Goal: Task Accomplishment & Management: Use online tool/utility

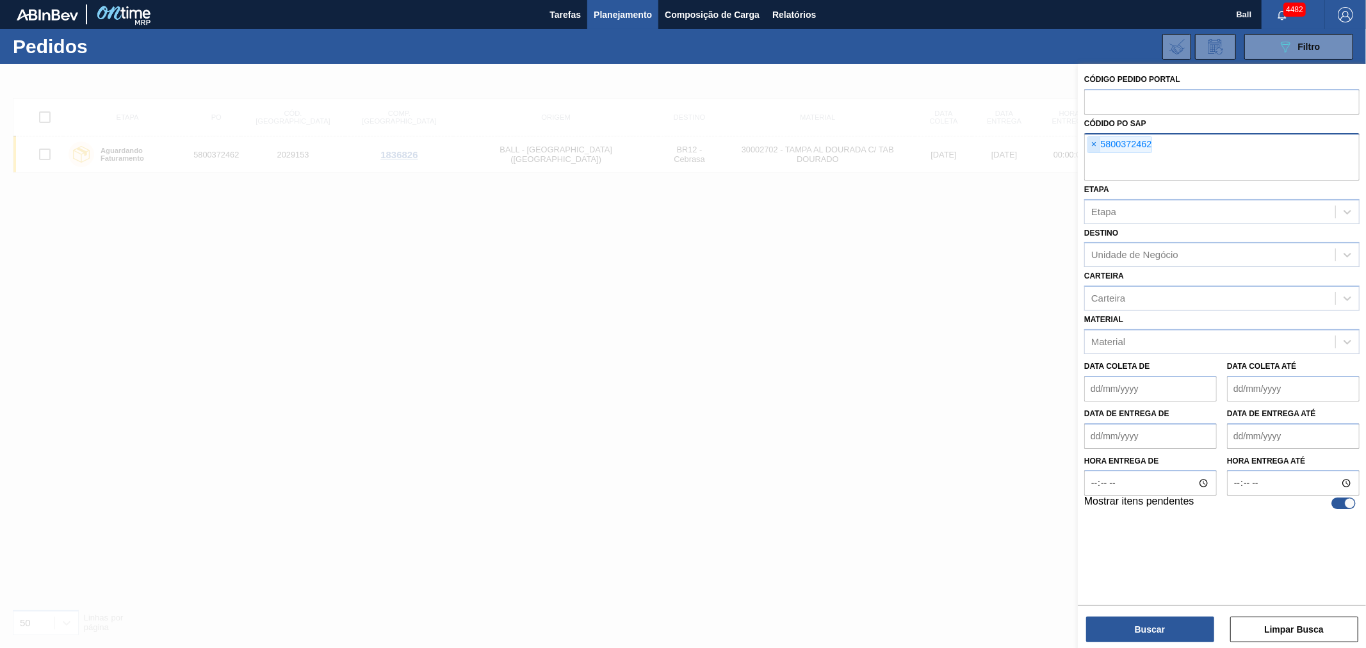
click at [1096, 143] on span "×" at bounding box center [1094, 144] width 12 height 15
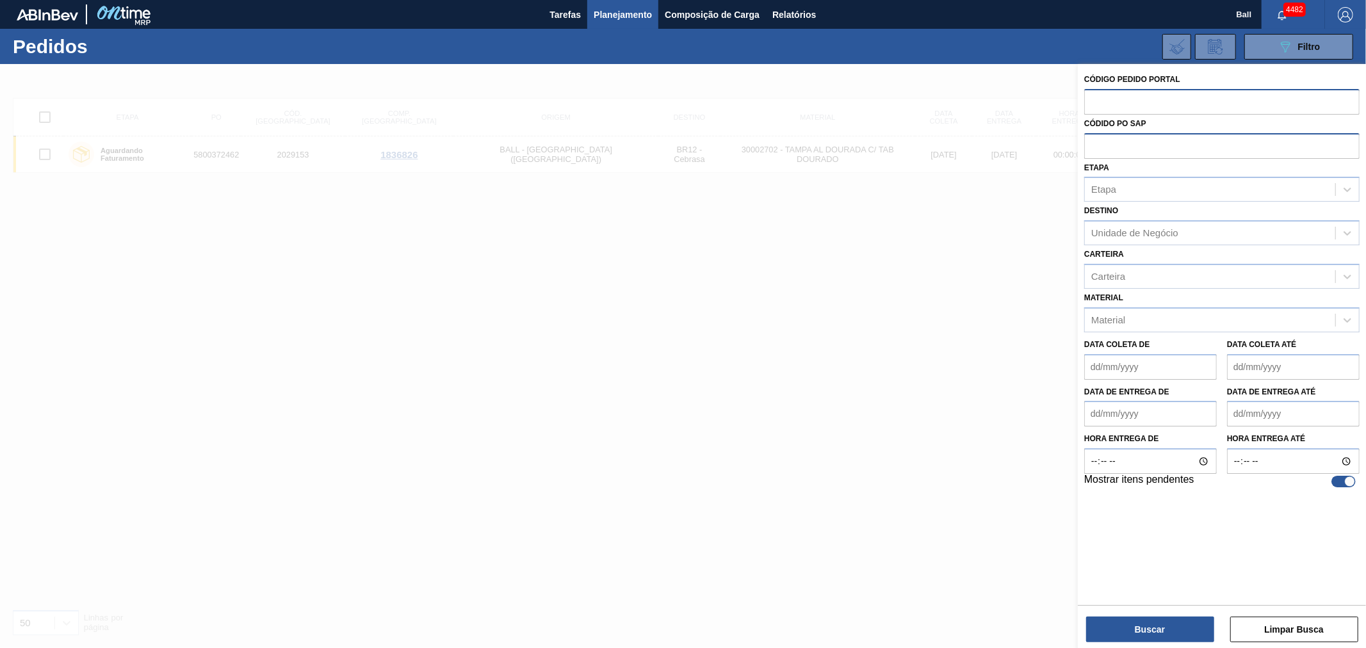
click at [1096, 106] on input "text" at bounding box center [1221, 101] width 275 height 24
paste input "text"
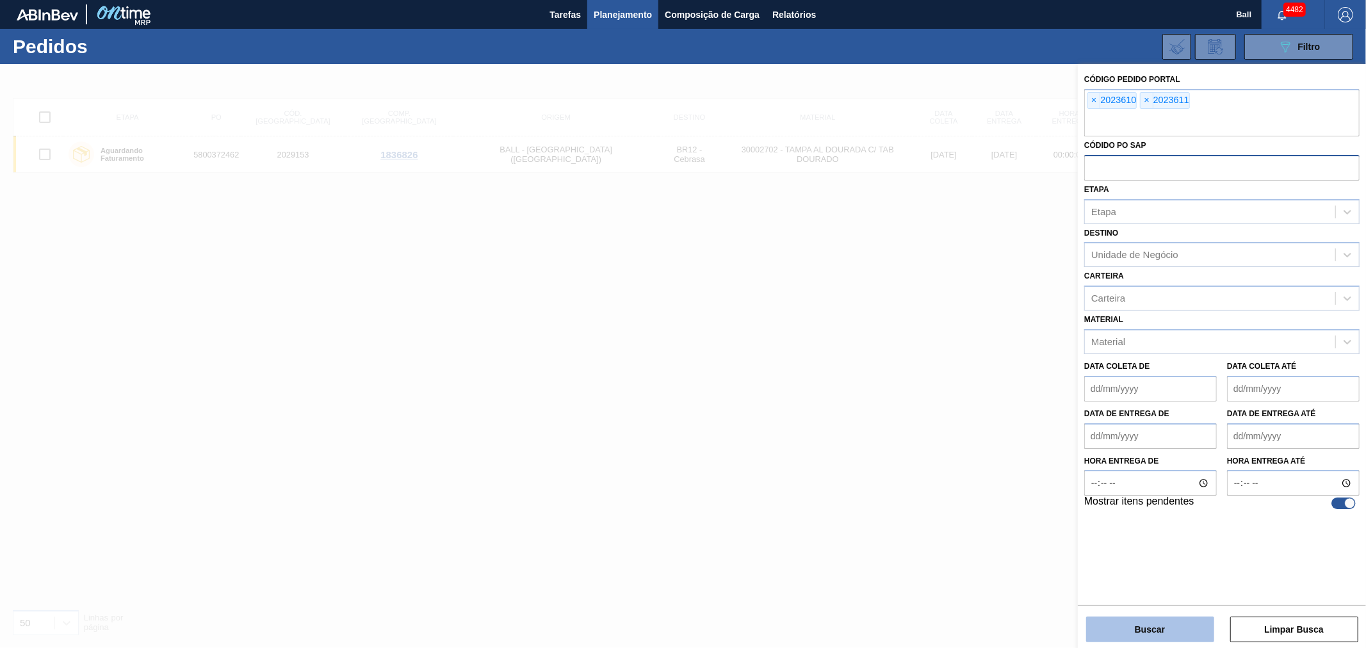
click at [1159, 632] on button "Buscar" at bounding box center [1150, 630] width 128 height 26
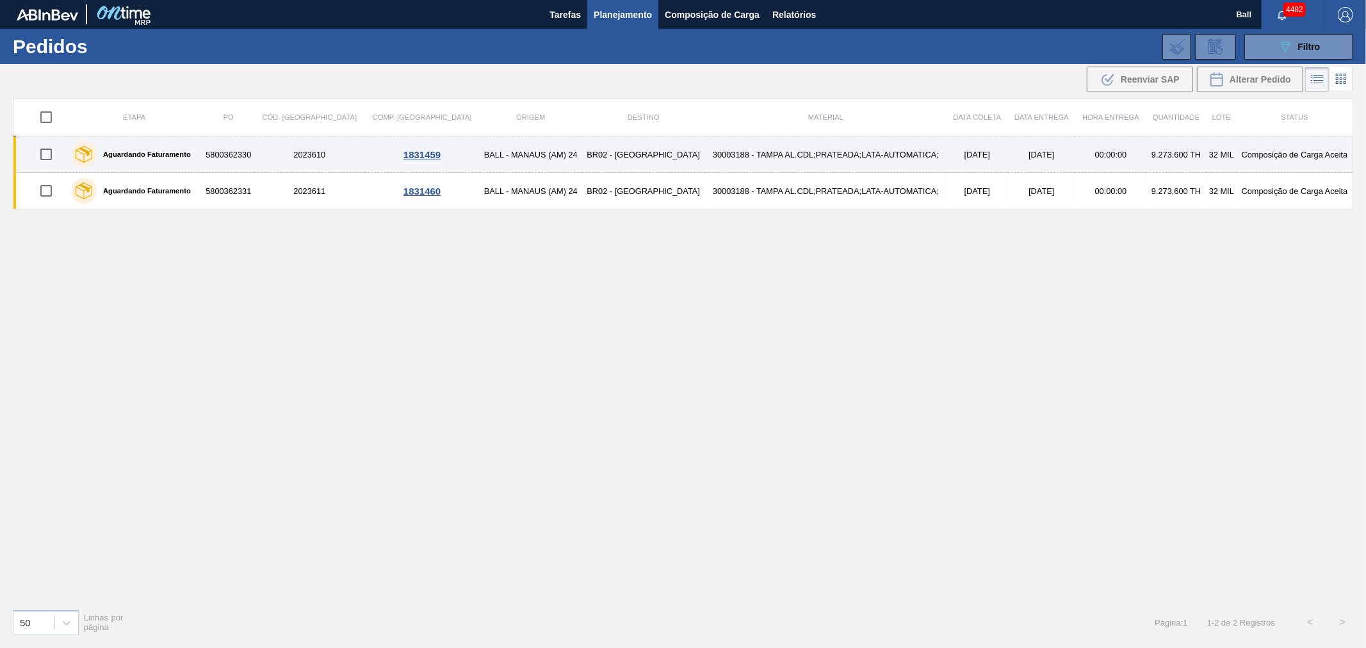
click at [712, 148] on td "30003188 - TAMPA AL.CDL;PRATEADA;LATA-AUTOMATICA;" at bounding box center [825, 154] width 241 height 36
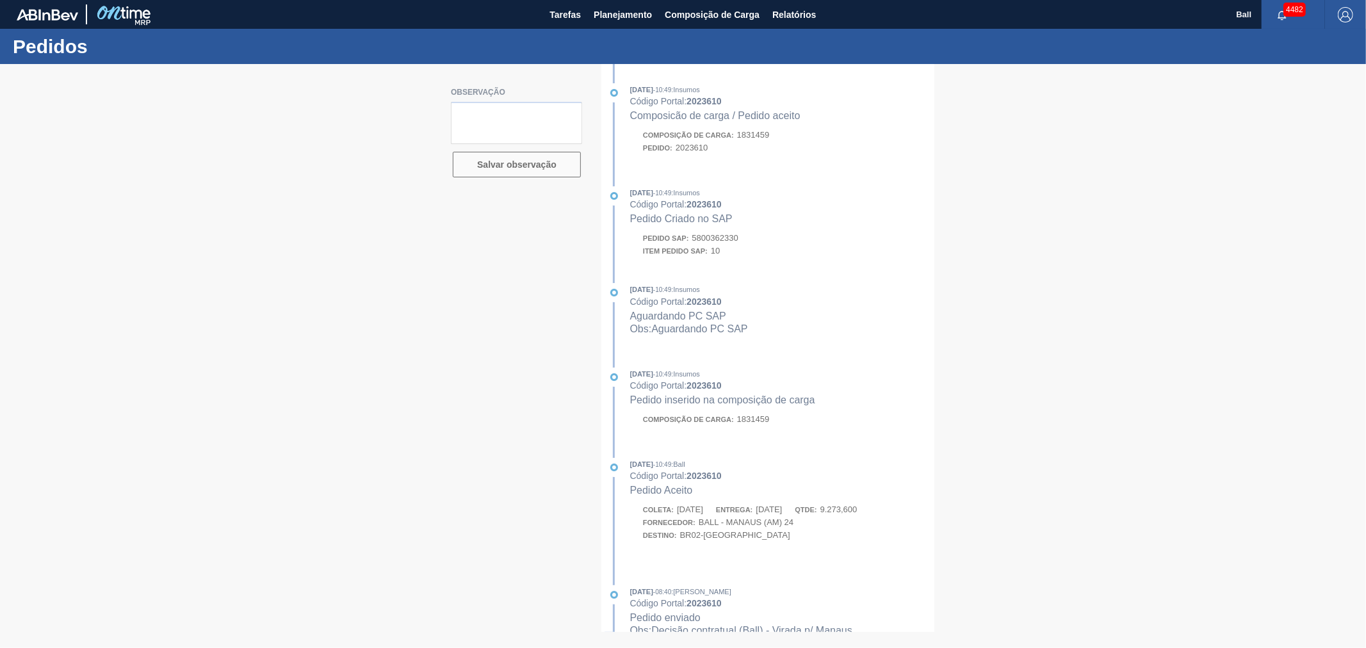
drag, startPoint x: 743, startPoint y: 244, endPoint x: 702, endPoint y: 239, distance: 41.2
click at [702, 239] on div at bounding box center [683, 356] width 1366 height 584
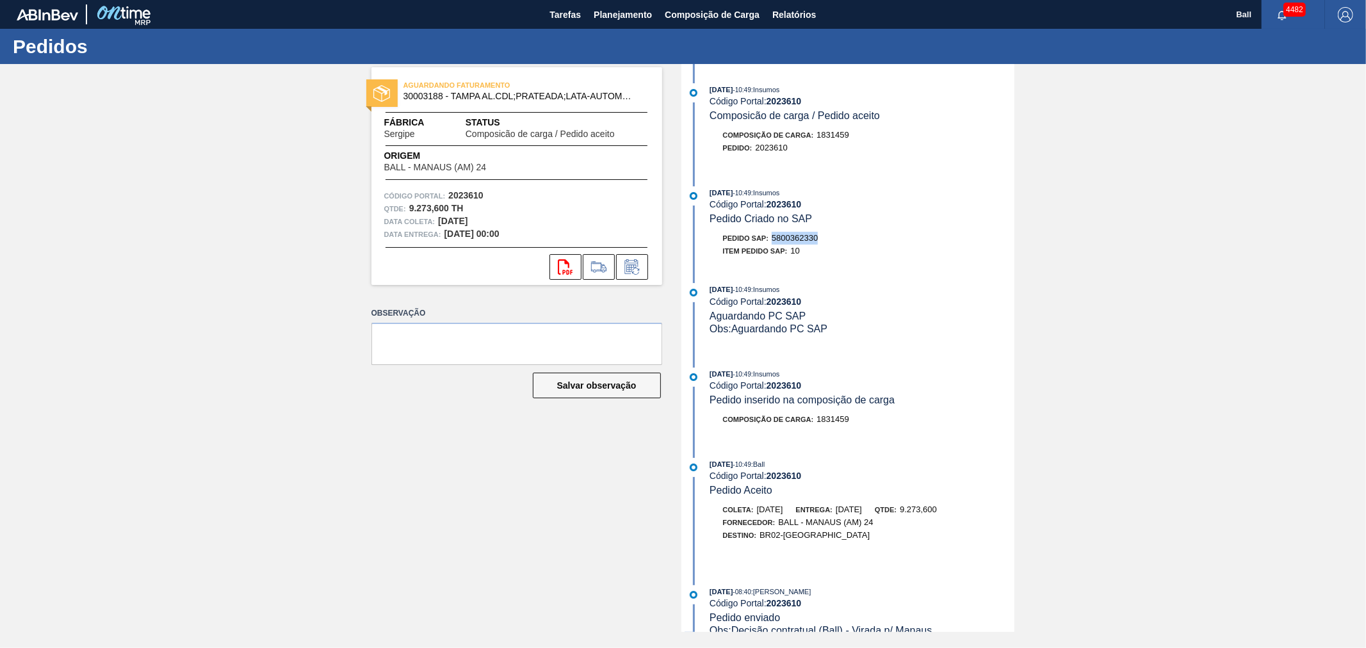
drag, startPoint x: 823, startPoint y: 241, endPoint x: 775, endPoint y: 241, distance: 48.0
click at [775, 241] on div "Pedido SAP: 5800362330" at bounding box center [862, 238] width 304 height 13
copy span "5800362330"
click at [609, 13] on span "Planejamento" at bounding box center [623, 14] width 58 height 15
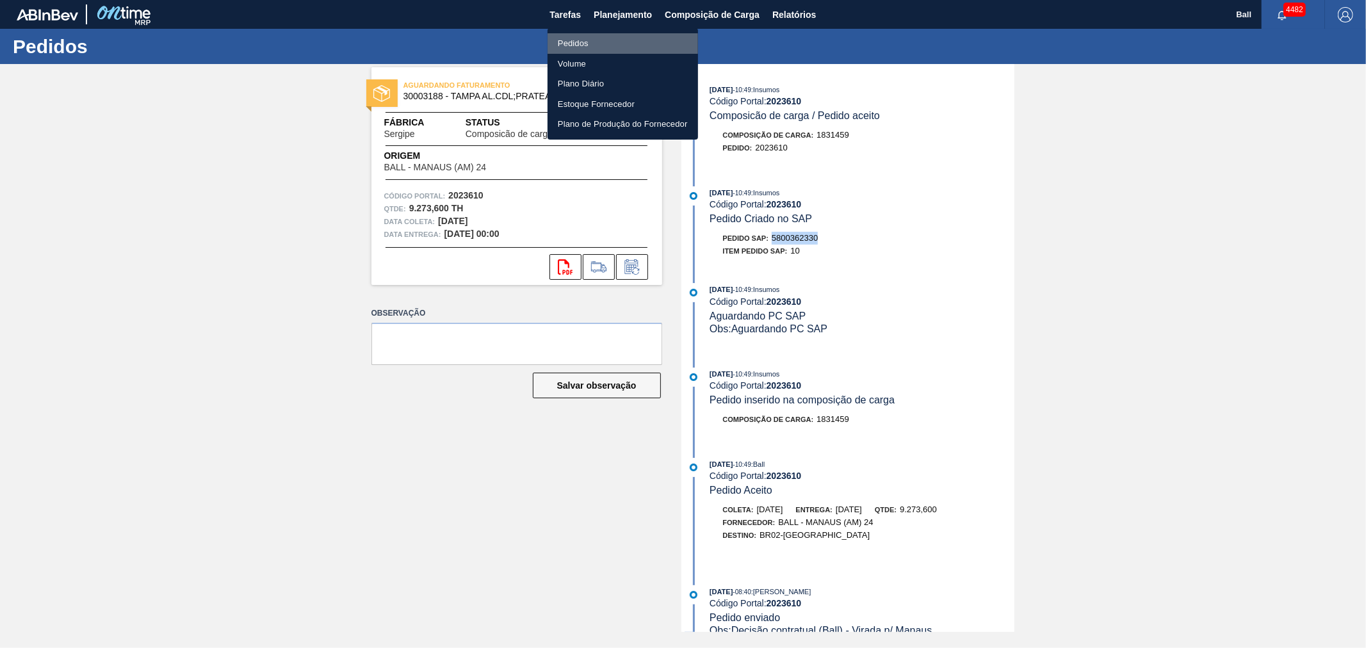
click at [579, 40] on li "Pedidos" at bounding box center [622, 43] width 150 height 20
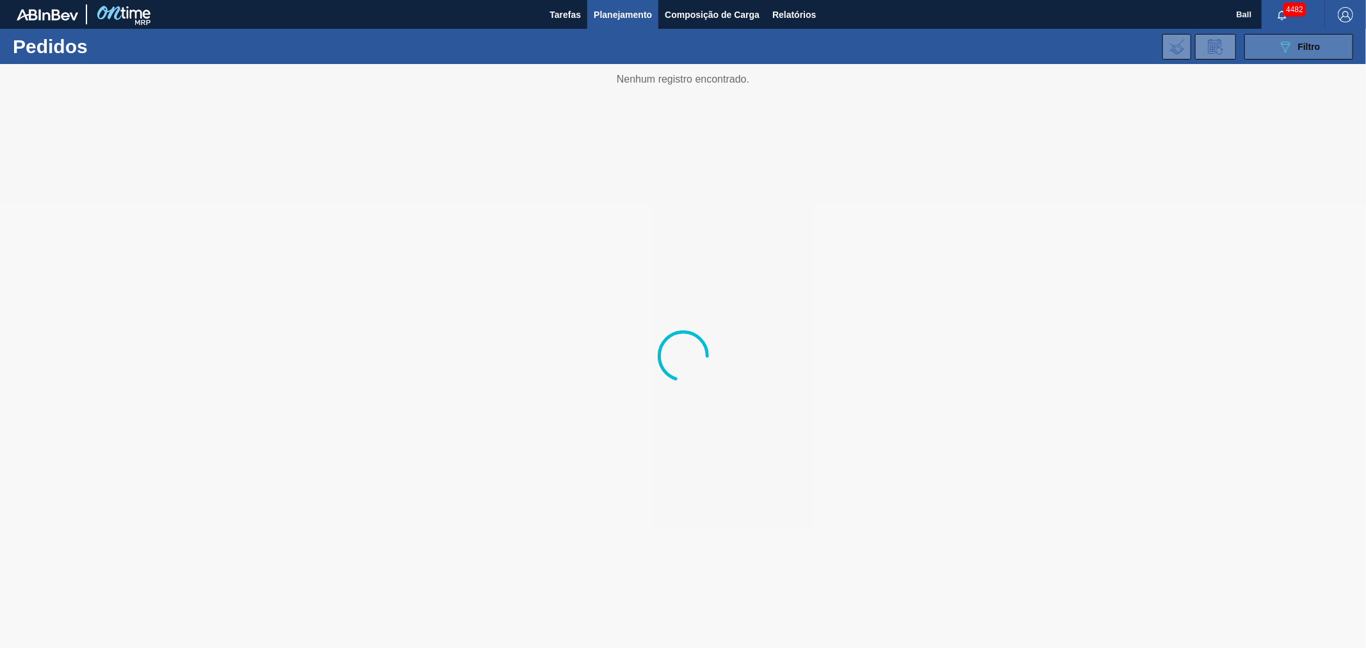
click at [1277, 50] on icon "089F7B8B-B2A5-4AFE-B5C0-19BA573D28AC" at bounding box center [1284, 46] width 15 height 15
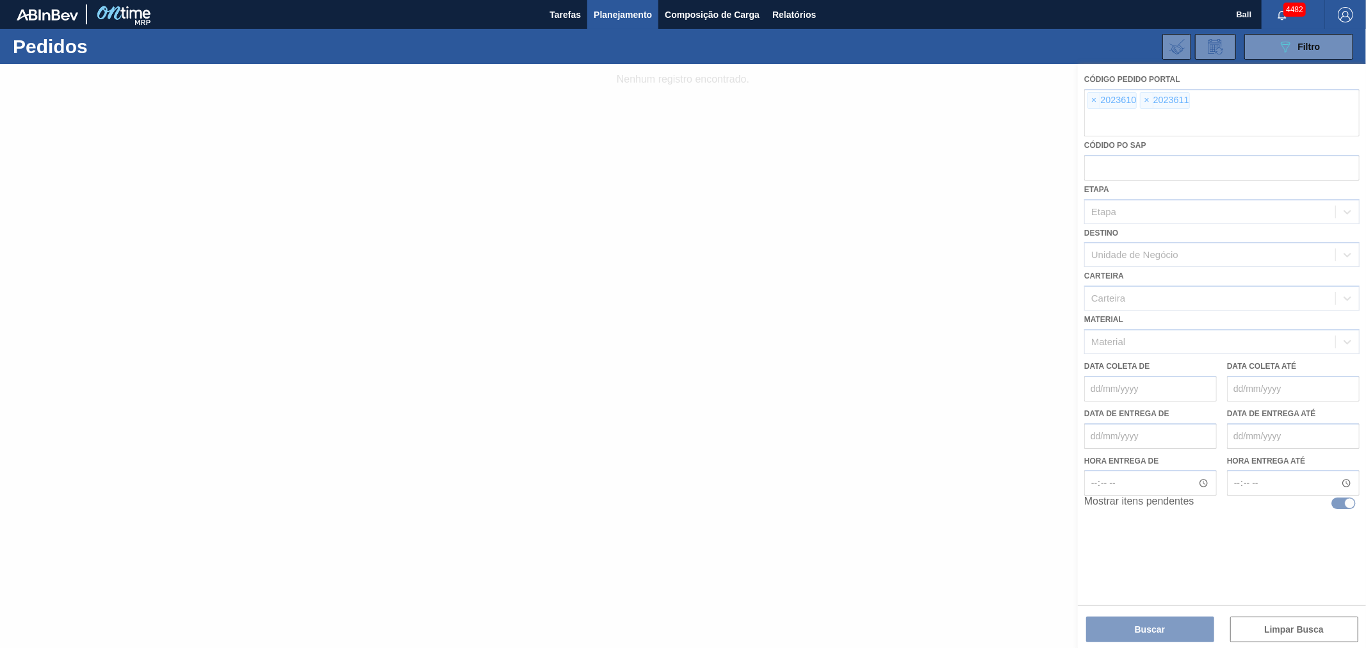
click at [1091, 101] on div at bounding box center [683, 356] width 1366 height 584
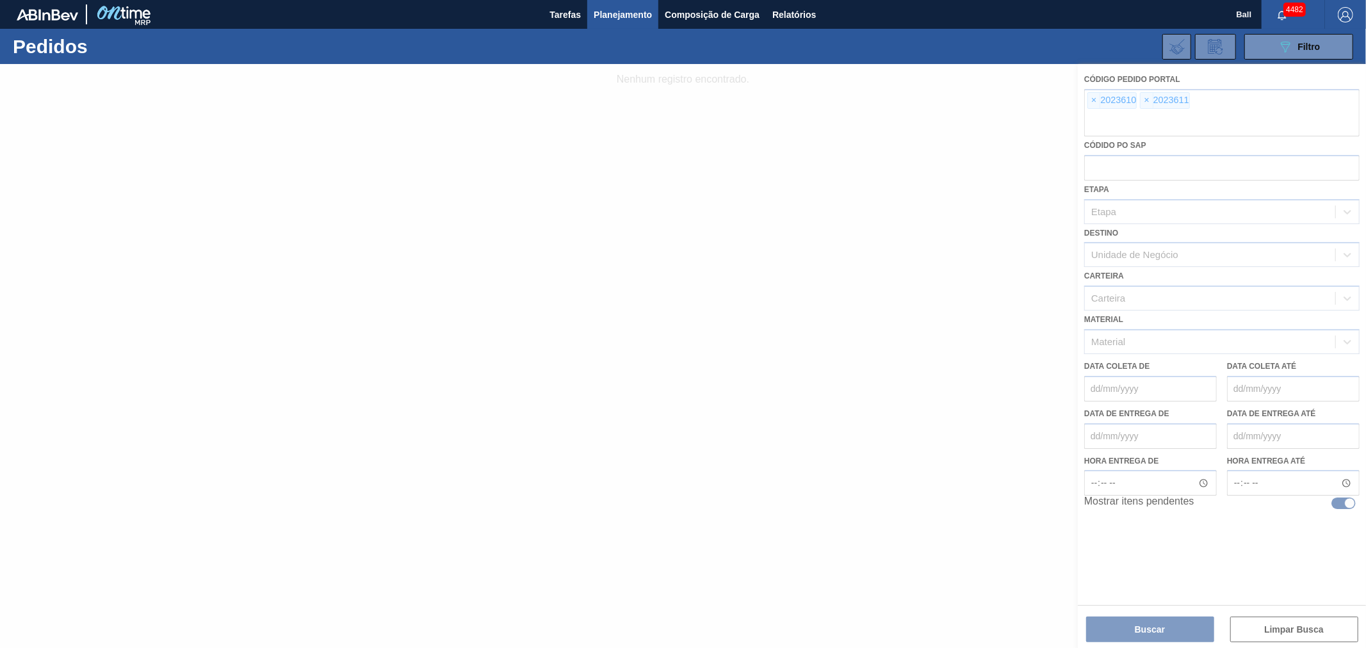
click at [1091, 101] on div at bounding box center [683, 356] width 1366 height 584
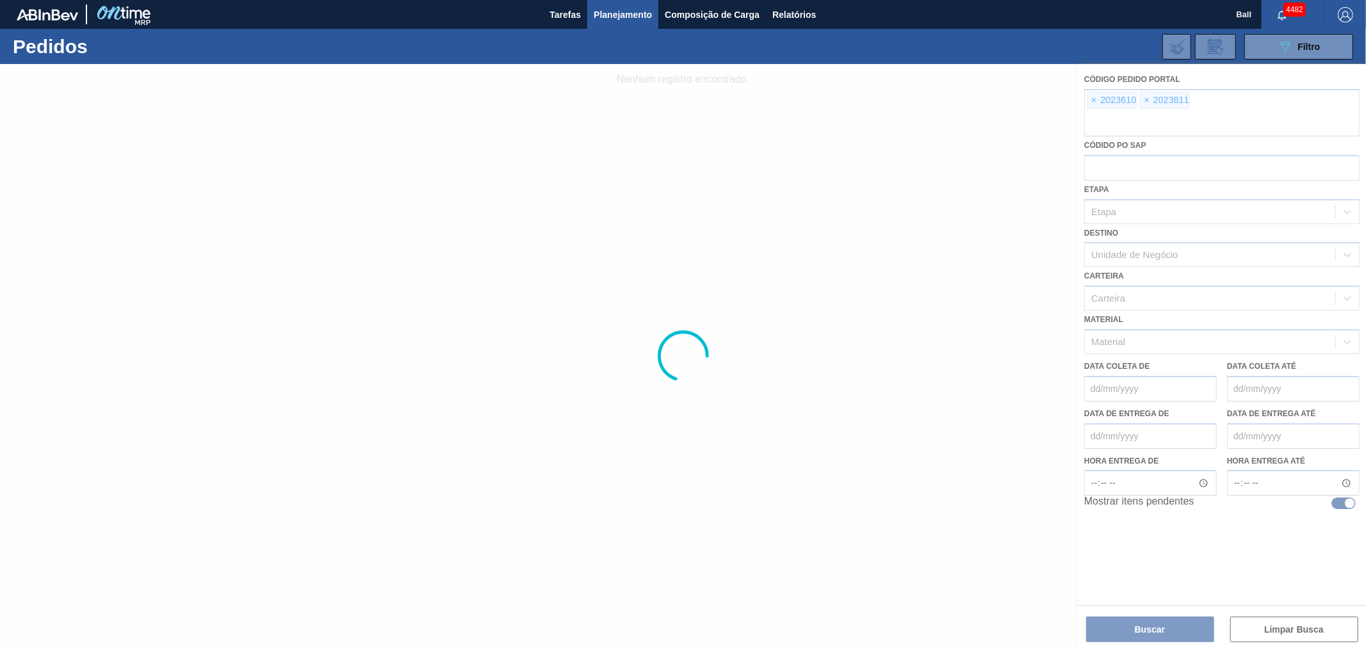
click at [1091, 101] on div at bounding box center [683, 356] width 1366 height 584
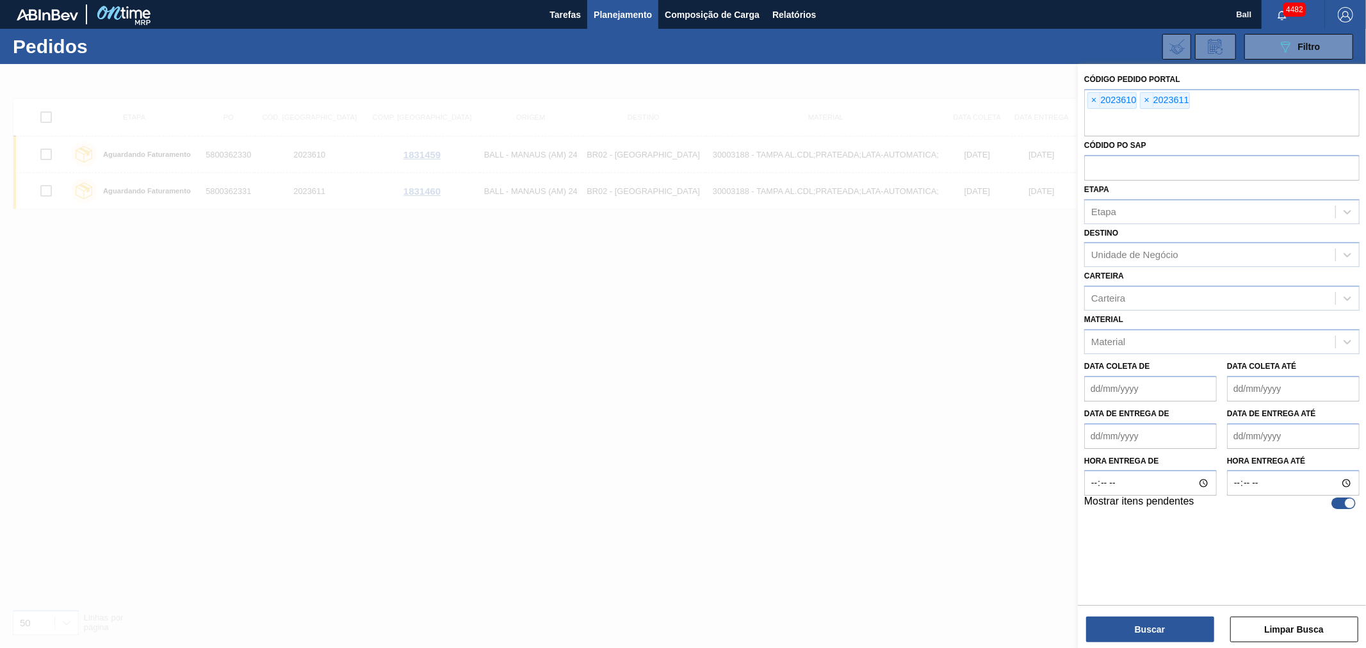
click at [1091, 101] on span "×" at bounding box center [1094, 100] width 12 height 15
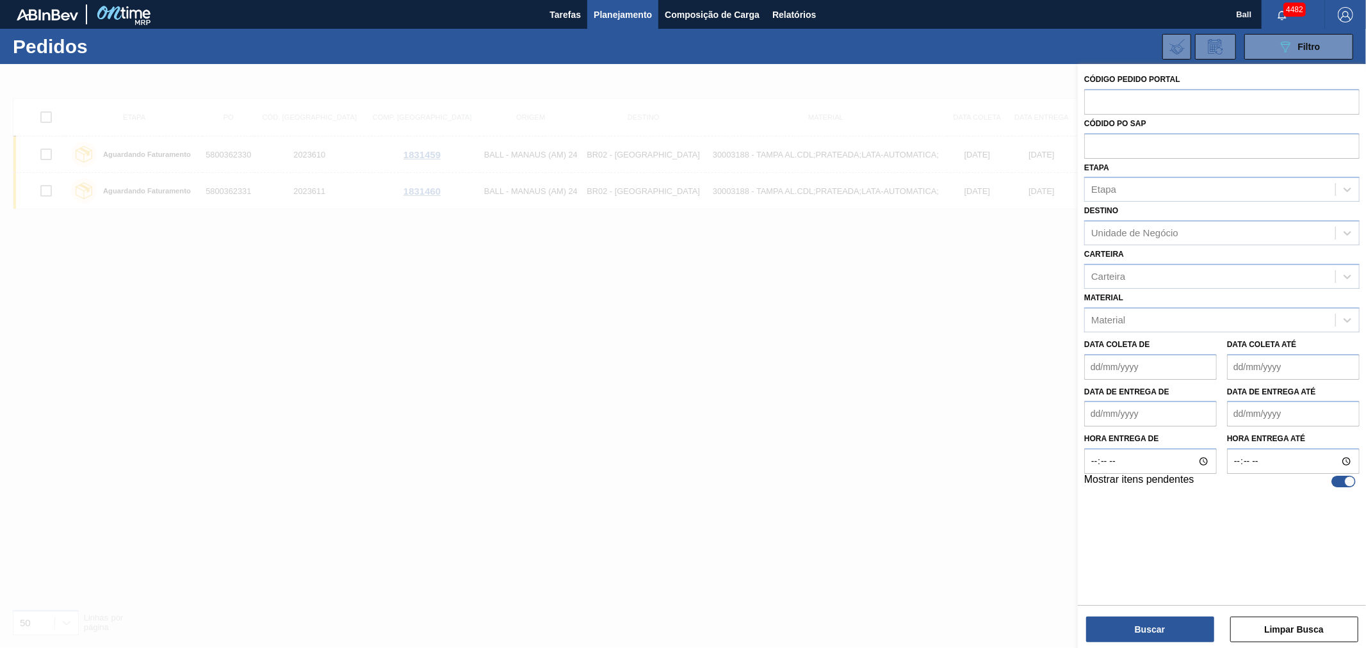
paste input "5800361359"
type input "5800361359"
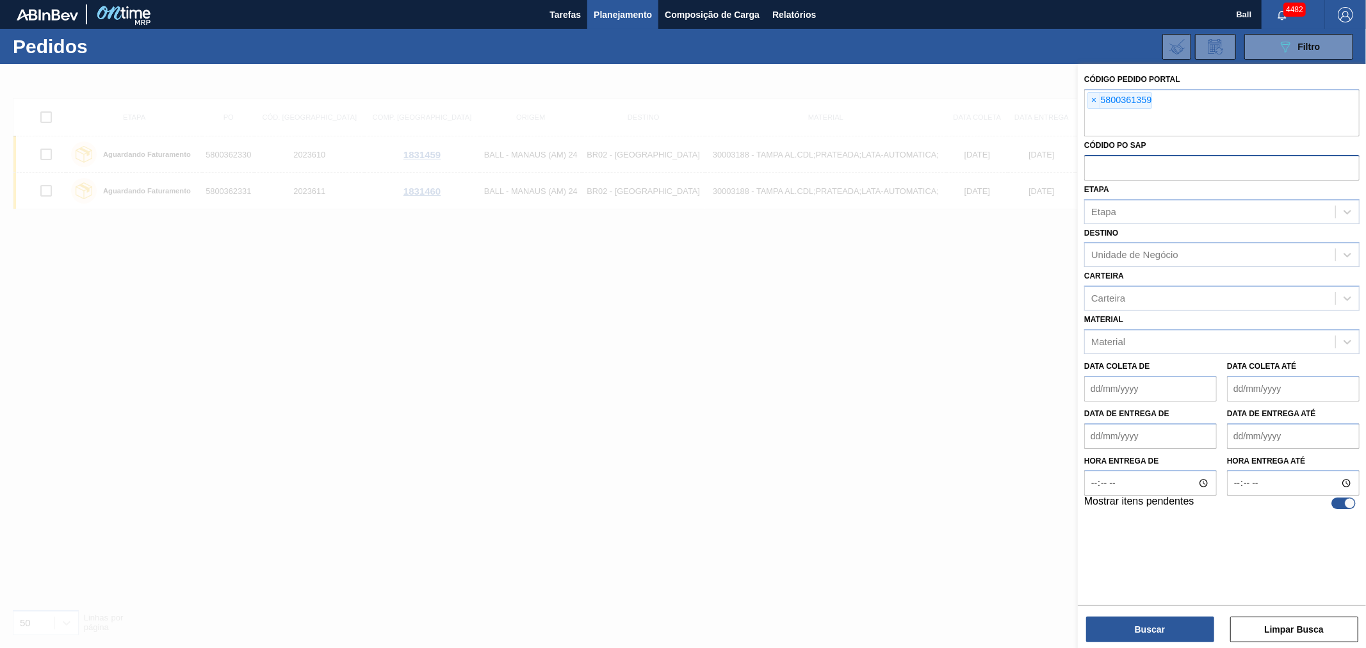
click at [1118, 169] on input "text" at bounding box center [1221, 167] width 275 height 24
paste input "5800361359"
type input "5800361359"
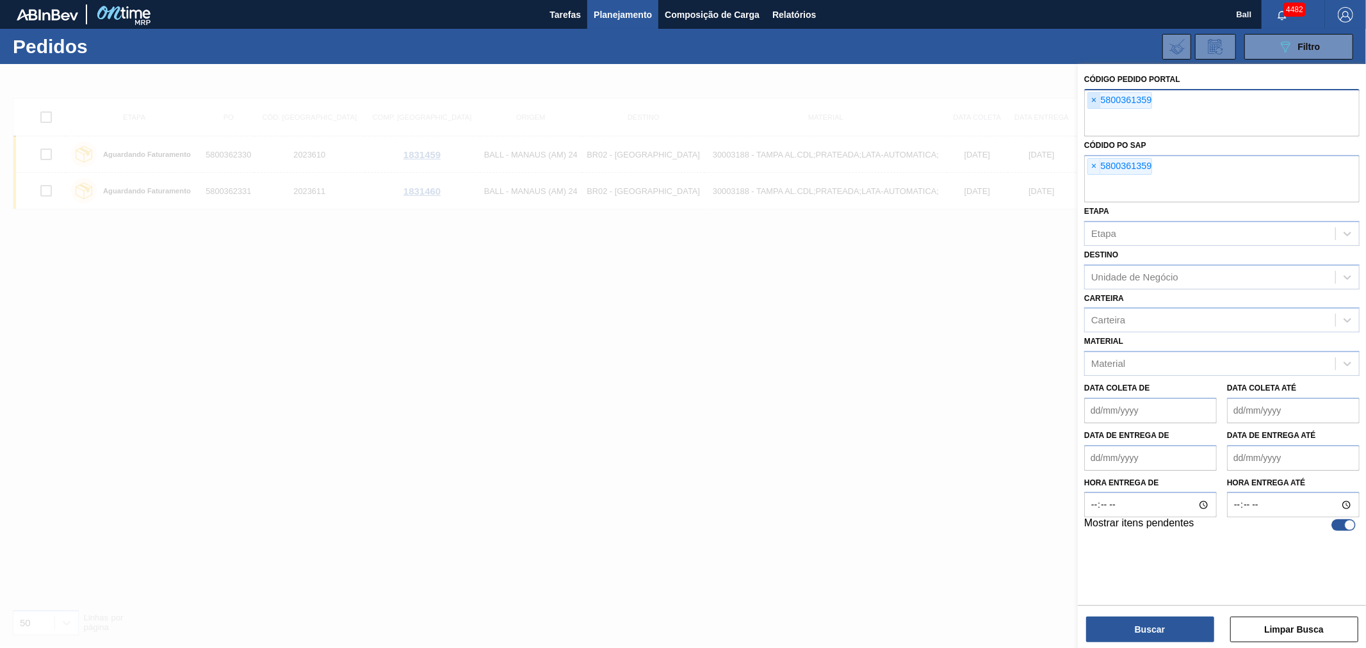
click at [1092, 100] on span "×" at bounding box center [1094, 100] width 12 height 15
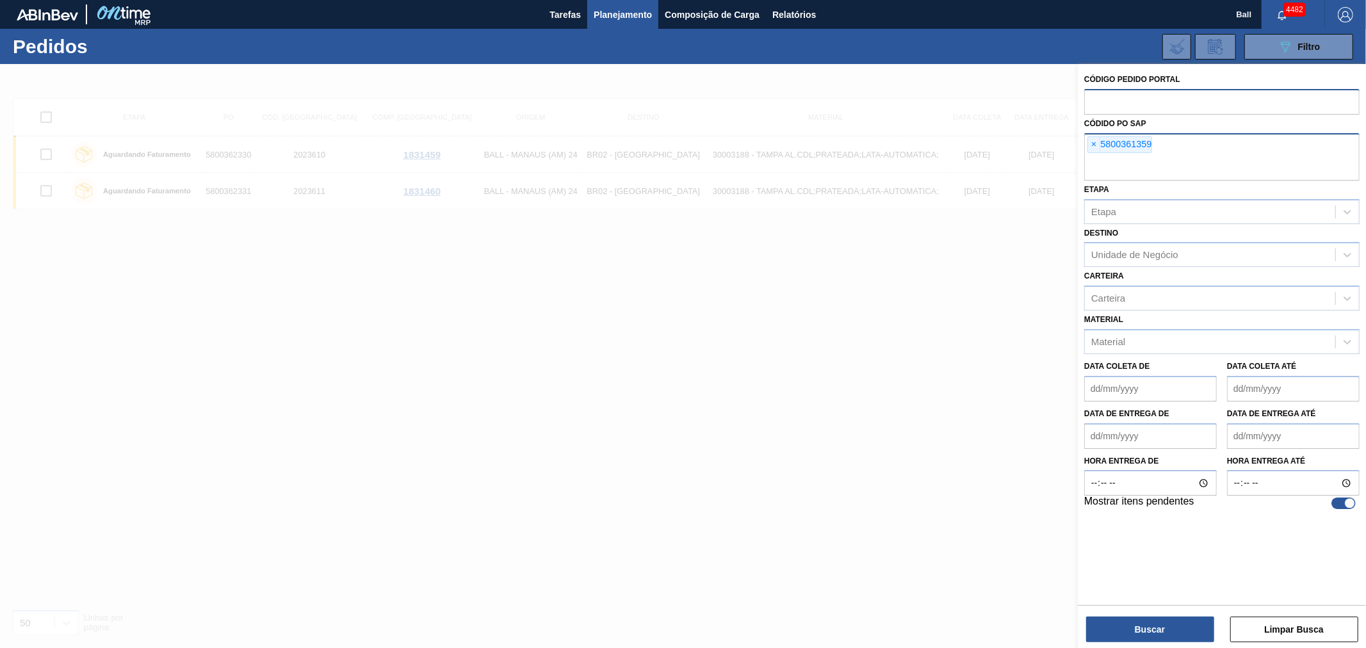
click at [1138, 163] on input "text" at bounding box center [1221, 168] width 275 height 24
paste input "5800361371"
type input "5800361371"
click at [1226, 124] on div "Códido PO SAP × 5800361359" at bounding box center [1221, 148] width 275 height 66
click at [1161, 638] on button "Buscar" at bounding box center [1150, 630] width 128 height 26
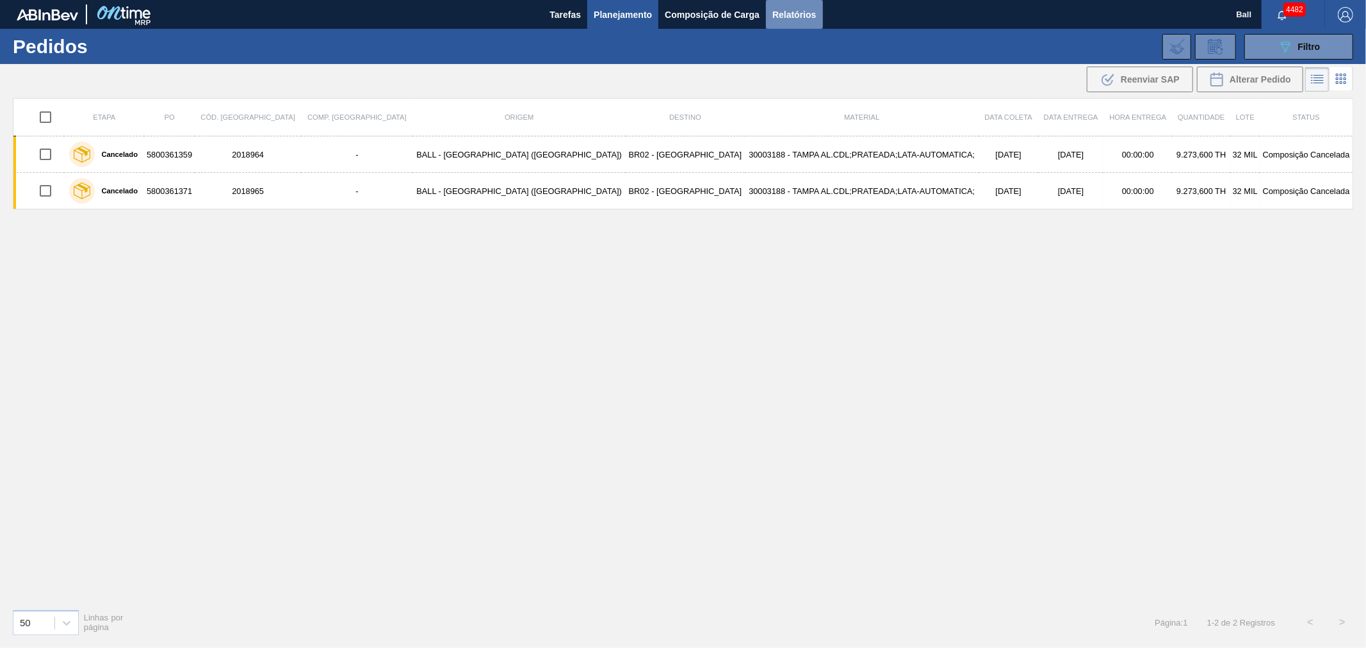
click at [792, 5] on button "Relatórios" at bounding box center [794, 14] width 56 height 29
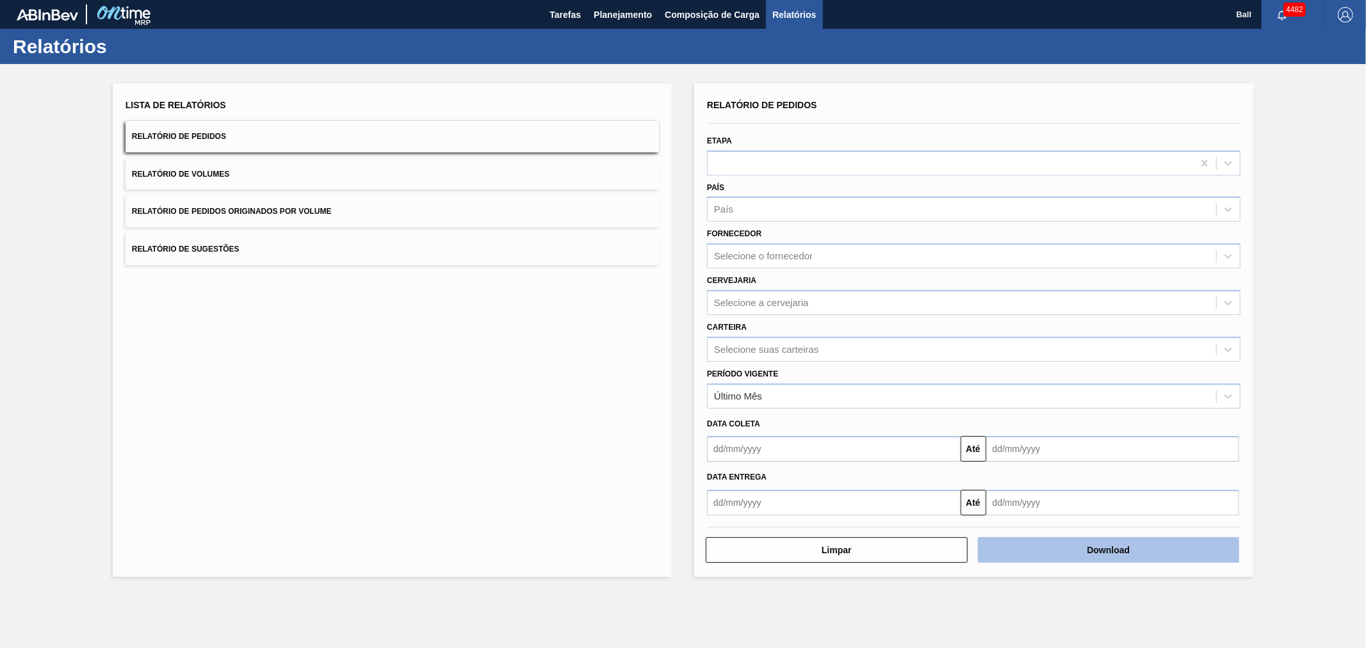
click at [1079, 546] on button "Download" at bounding box center [1109, 550] width 262 height 26
